Goal: Task Accomplishment & Management: Manage account settings

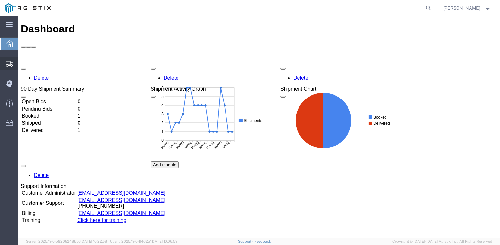
click at [22, 62] on span "Shipments" at bounding box center [20, 63] width 5 height 13
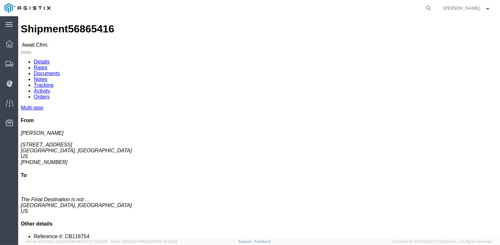
click link "Tracking"
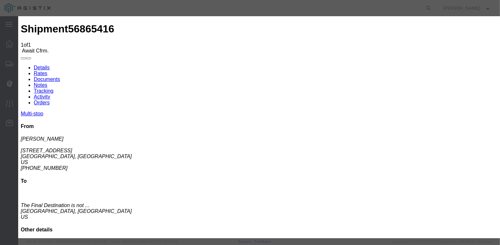
type input "[DATE]"
type input "10:00 AM"
type input "[DATE]"
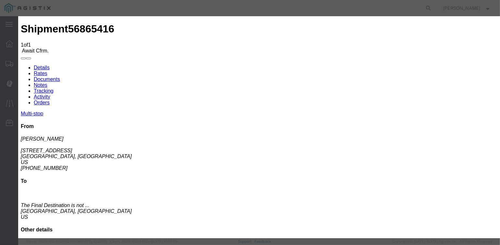
type input "12:40 PM"
select select "{"pickupDeliveryInfoId": "123030614","pickupOrDelivery": "P","stopNum": "1","lo…"
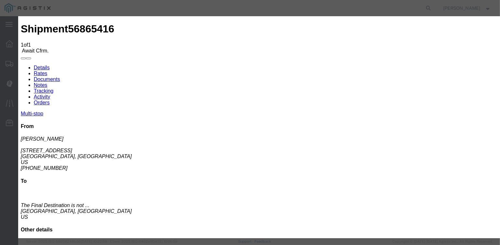
select select "CA"
type input "[GEOGRAPHIC_DATA]"
select select "ARVPULOC"
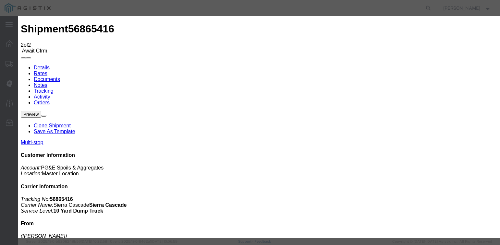
type input "[DATE]"
type input "10:00 AM"
drag, startPoint x: 174, startPoint y: 132, endPoint x: 184, endPoint y: 125, distance: 12.5
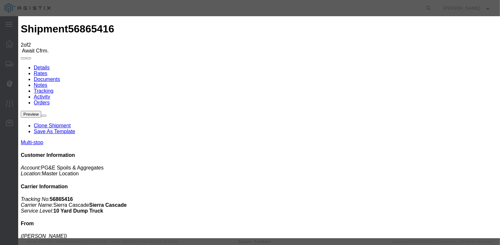
type input "[DATE]"
type input "1:15 PM"
select select "{"pickupDeliveryInfoId": "123030614","pickupOrDelivery": "P","stopNum": "1","lo…"
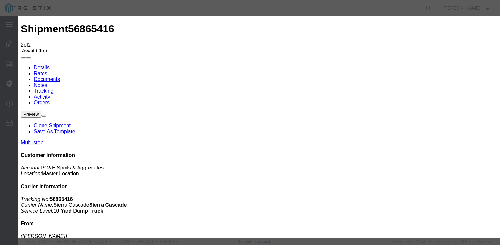
select select "CA"
type input "[GEOGRAPHIC_DATA]"
select select "DPTPULOC"
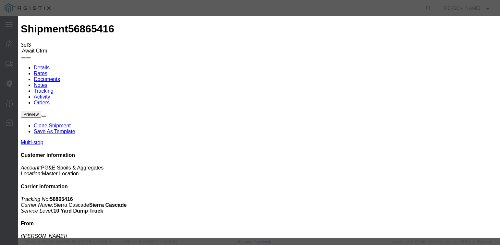
type input "[DATE]"
type input "10:00 AM"
drag, startPoint x: 175, startPoint y: 131, endPoint x: 181, endPoint y: 126, distance: 7.2
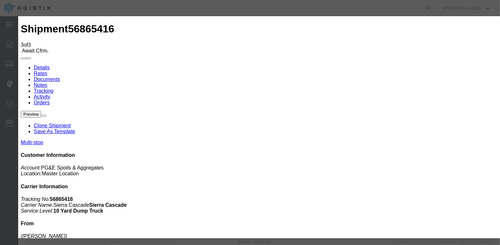
type input "[DATE]"
type input "1:20 PM"
select select "{"pickupDeliveryInfoId": "123030615","pickupOrDelivery": "D","stopNum": "2","lo…"
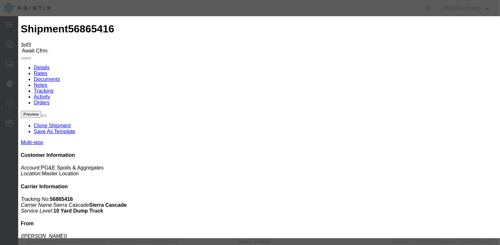
select select "CA"
type input "[GEOGRAPHIC_DATA]"
select select "ARVDLVLOC"
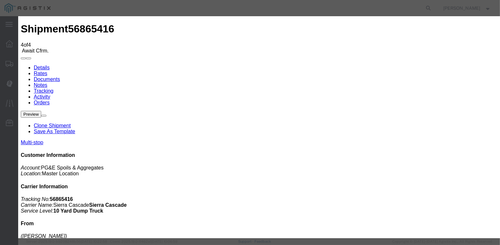
type input "[DATE]"
type input "10:00 AM"
type input "[DATE]"
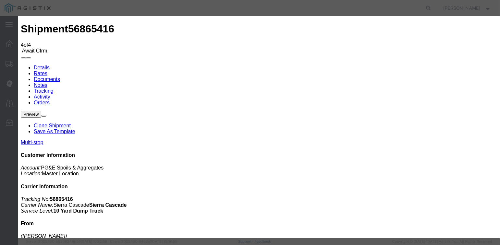
type input "1:25 PM"
select select "{"pickupDeliveryInfoId": "123030615","pickupOrDelivery": "D","stopNum": "2","lo…"
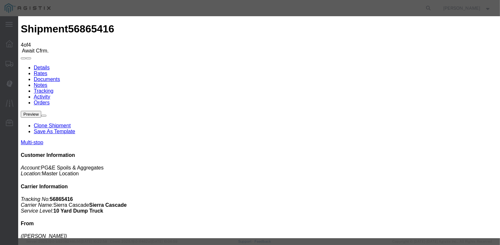
select select "CA"
type input "[GEOGRAPHIC_DATA]"
select select "DPTDLVLOC"
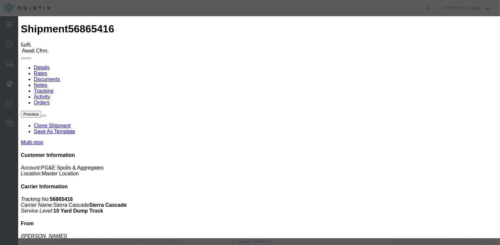
type input "[DATE]"
type input "10:00 AM"
type input "[DATE]"
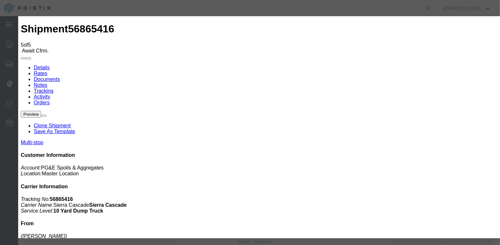
type input "2:15 PM"
select select "ARVTERM"
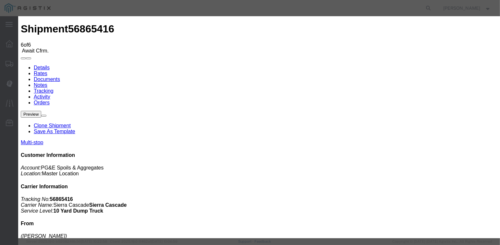
type input "[DATE]"
type input "10:00 AM"
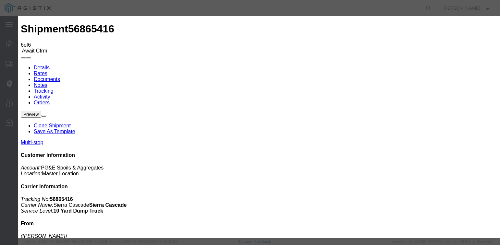
type input "[DATE]"
type input "10:00 AM"
select select "DEPTERM"
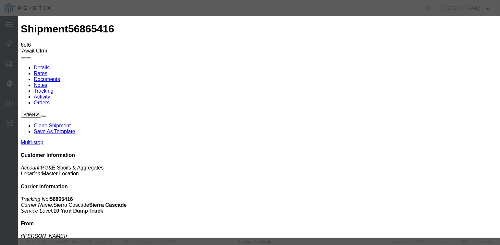
type input "[DATE]"
type input "12:00 PM"
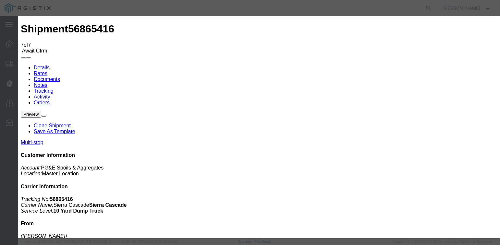
type input "[DATE]"
type input "10:00 AM"
drag, startPoint x: 176, startPoint y: 131, endPoint x: 197, endPoint y: 116, distance: 26.8
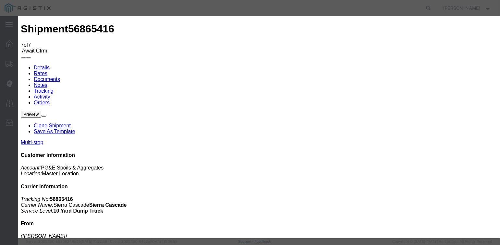
type input "[DATE]"
type input "2:15 PM"
select select "DELIVRED"
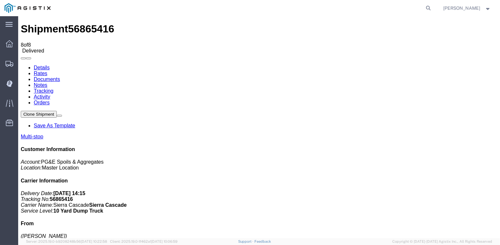
click at [60, 77] on link "Documents" at bounding box center [47, 80] width 26 height 6
click at [54, 88] on link "Tracking" at bounding box center [44, 91] width 20 height 6
click at [60, 77] on link "Documents" at bounding box center [47, 80] width 26 height 6
click at [480, 10] on span "[PERSON_NAME]" at bounding box center [462, 8] width 37 height 7
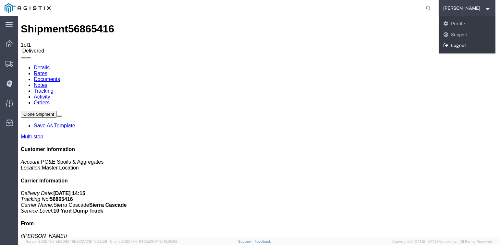
click at [461, 47] on link "Logout" at bounding box center [467, 45] width 57 height 11
